Goal: Obtain resource: Obtain resource

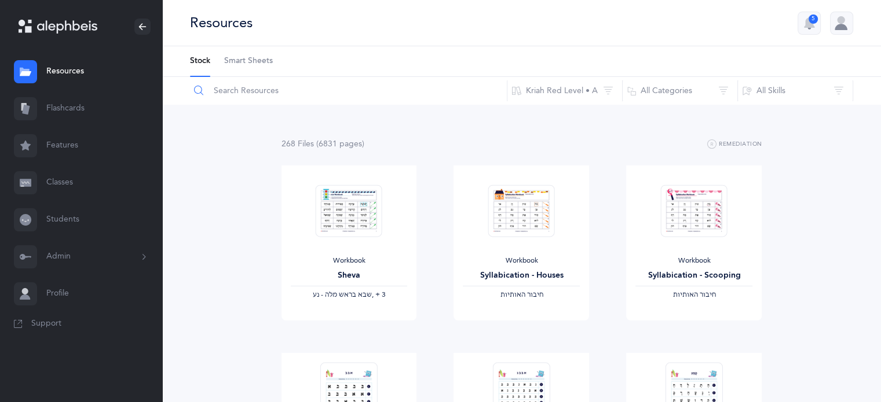
click at [239, 89] on input "text" at bounding box center [348, 91] width 318 height 28
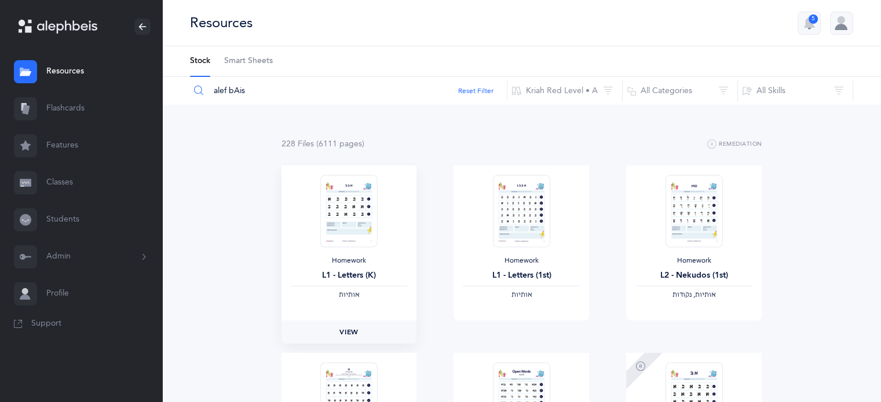
click at [359, 333] on link "View" at bounding box center [348, 332] width 135 height 23
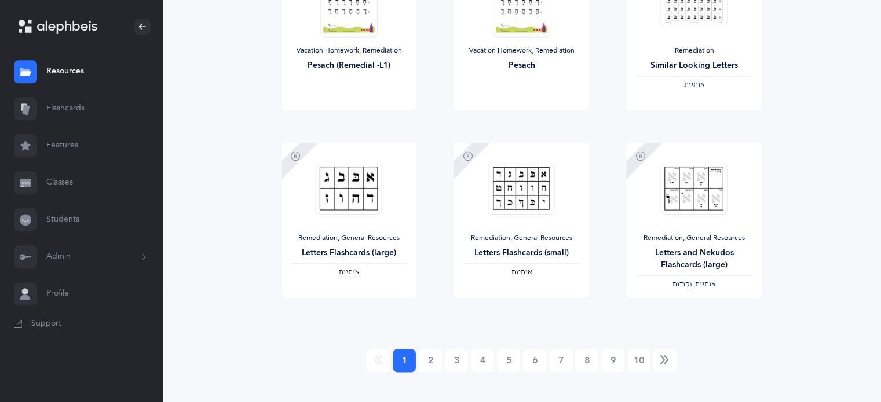
scroll to position [1351, 0]
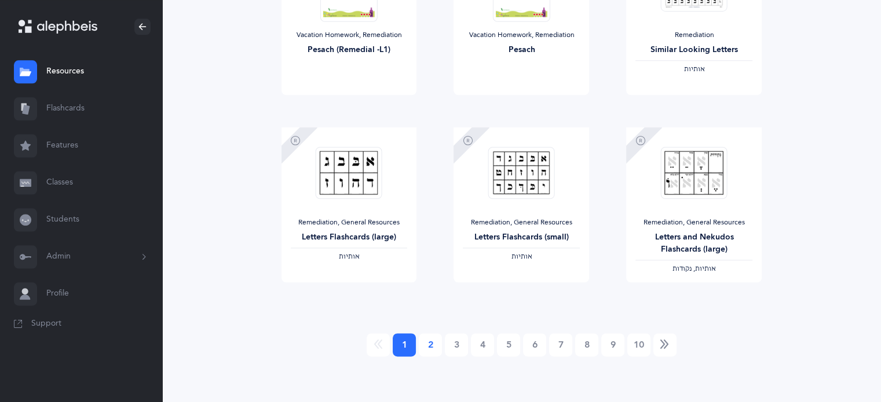
click at [435, 353] on link "2" at bounding box center [430, 345] width 23 height 23
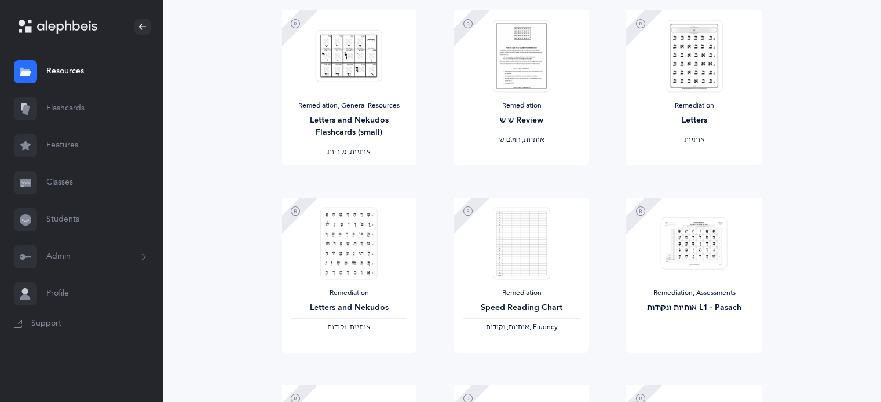
scroll to position [0, 0]
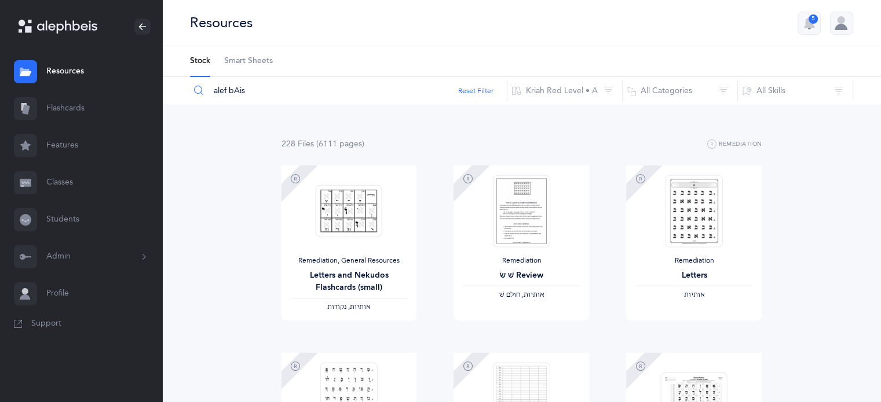
click at [350, 96] on input "alef bAis" at bounding box center [348, 91] width 318 height 28
type input "a"
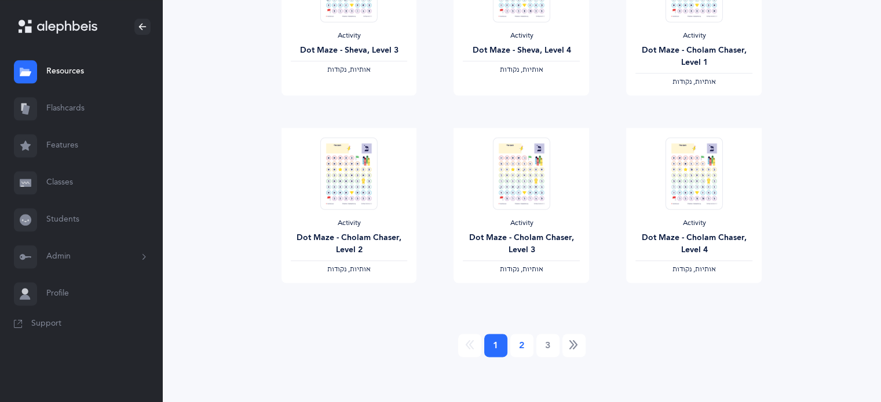
click at [520, 354] on link "2" at bounding box center [521, 345] width 23 height 23
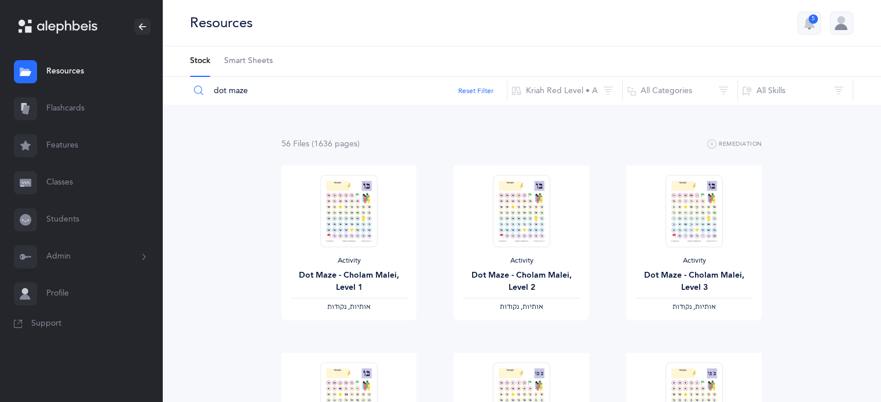
click at [307, 83] on input "dot maze" at bounding box center [348, 91] width 318 height 28
type input "d"
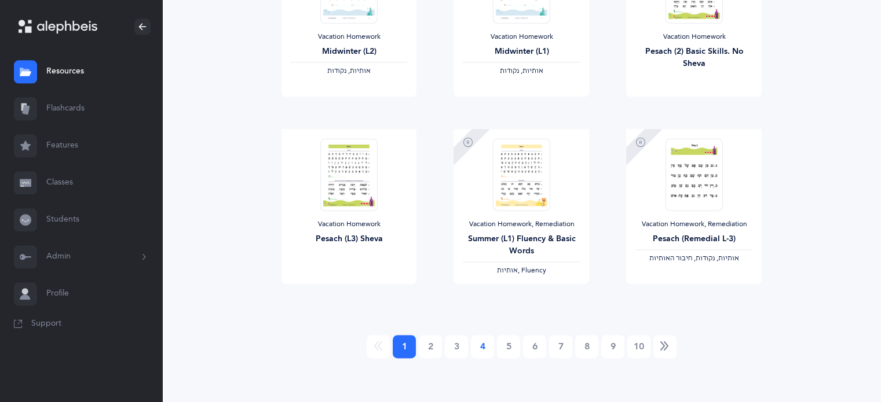
type input "letters"
click at [487, 351] on link "4" at bounding box center [482, 346] width 23 height 23
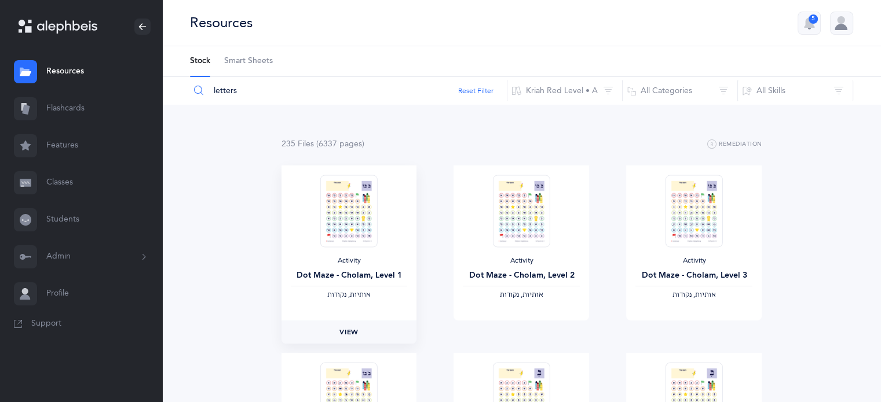
click at [346, 335] on span "View" at bounding box center [348, 332] width 19 height 10
